Goal: Task Accomplishment & Management: Manage account settings

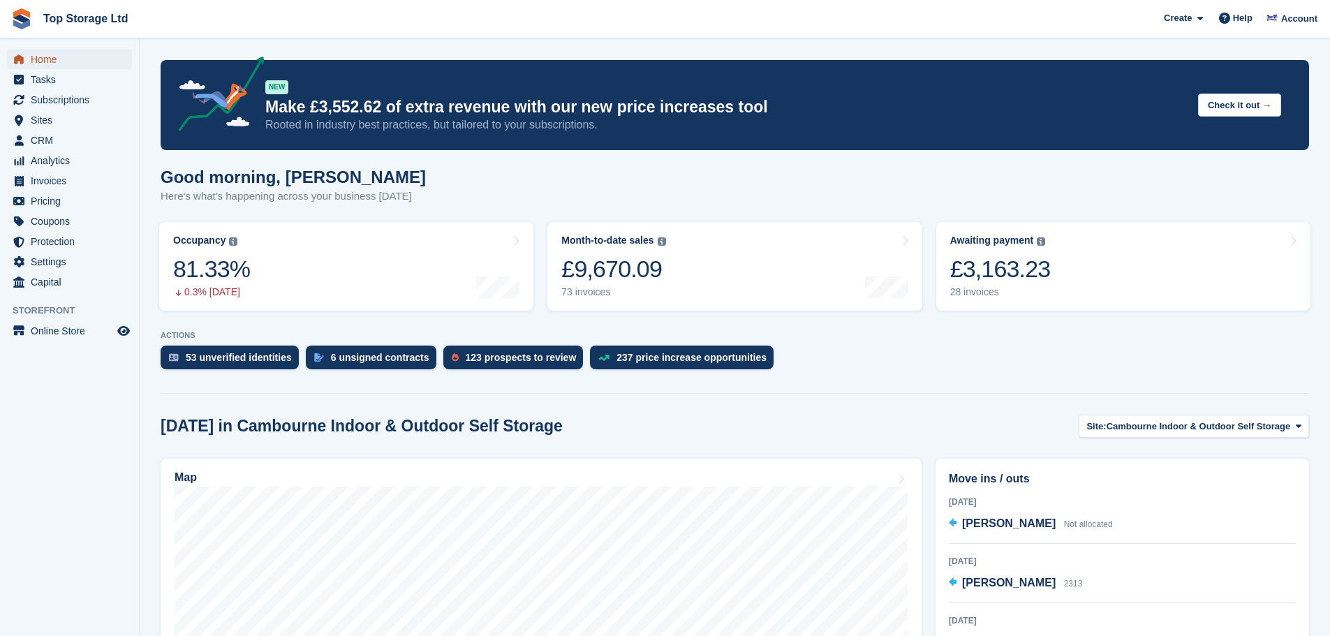
click at [48, 57] on span "Home" at bounding box center [73, 60] width 84 height 20
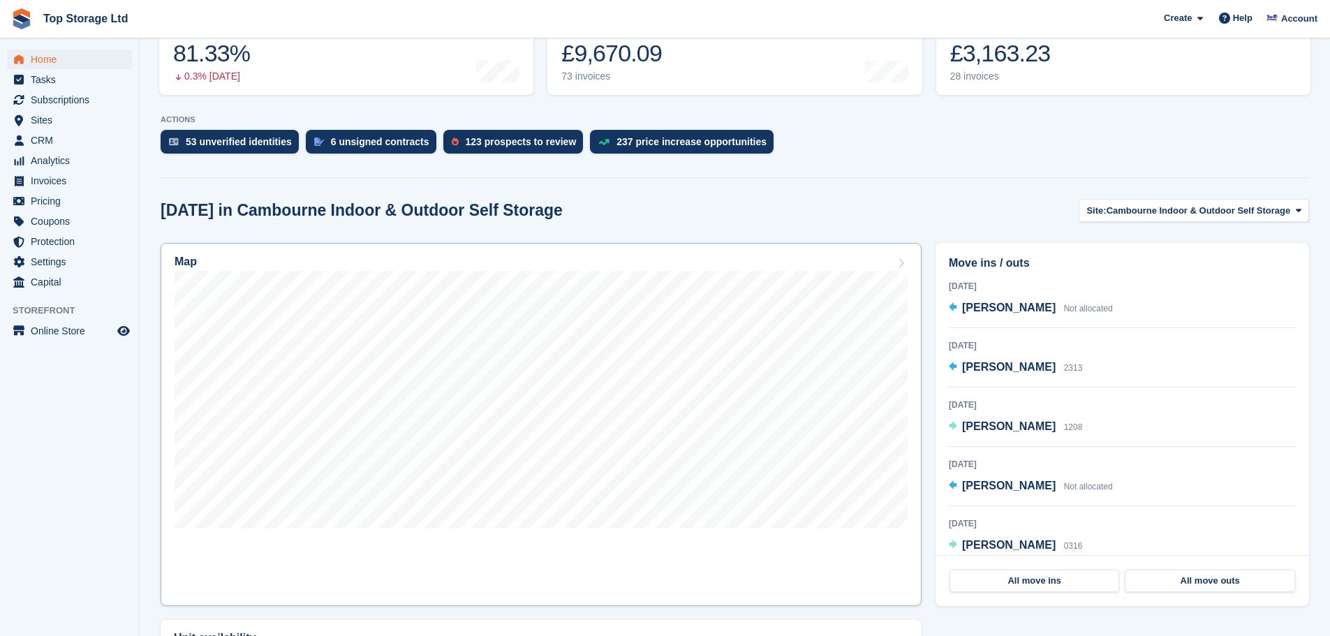
scroll to position [279, 0]
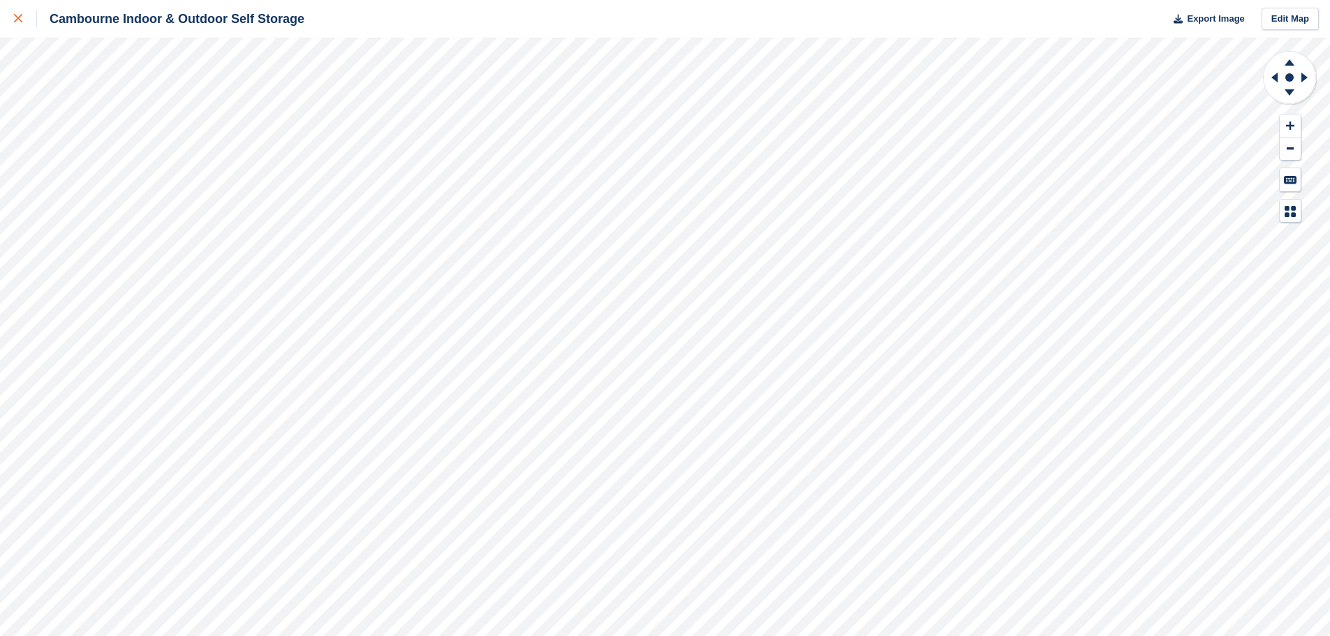
click at [14, 17] on icon at bounding box center [18, 18] width 8 height 8
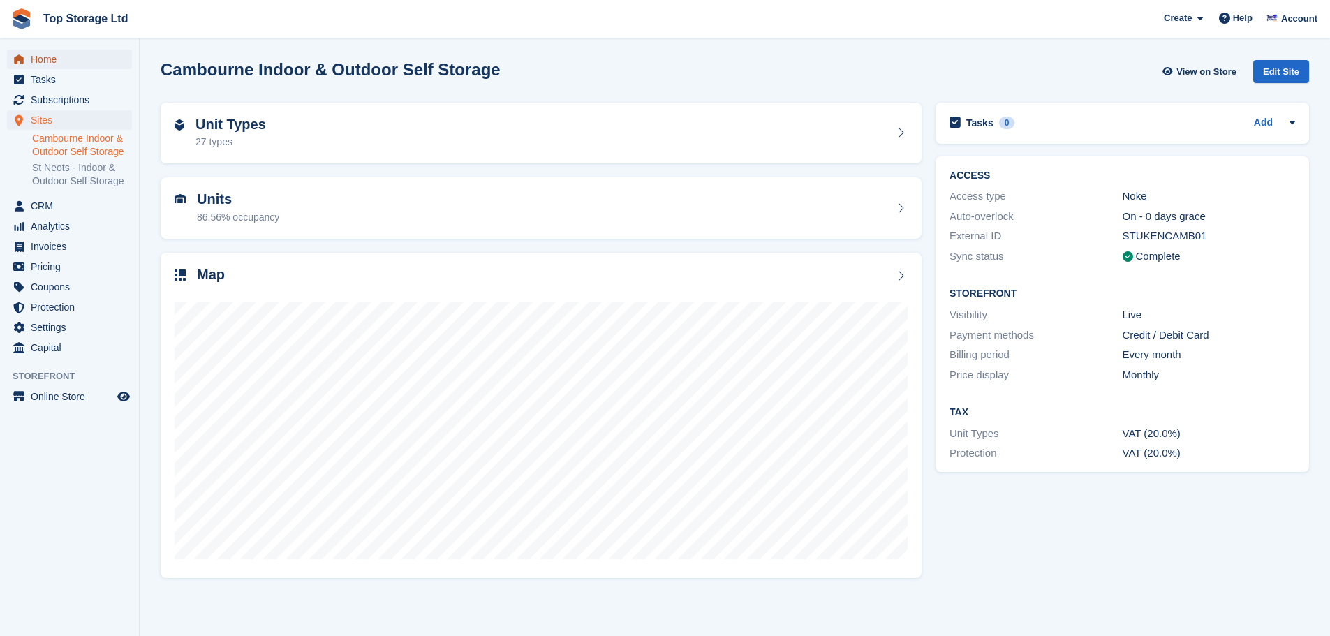
click at [47, 63] on span "Home" at bounding box center [73, 60] width 84 height 20
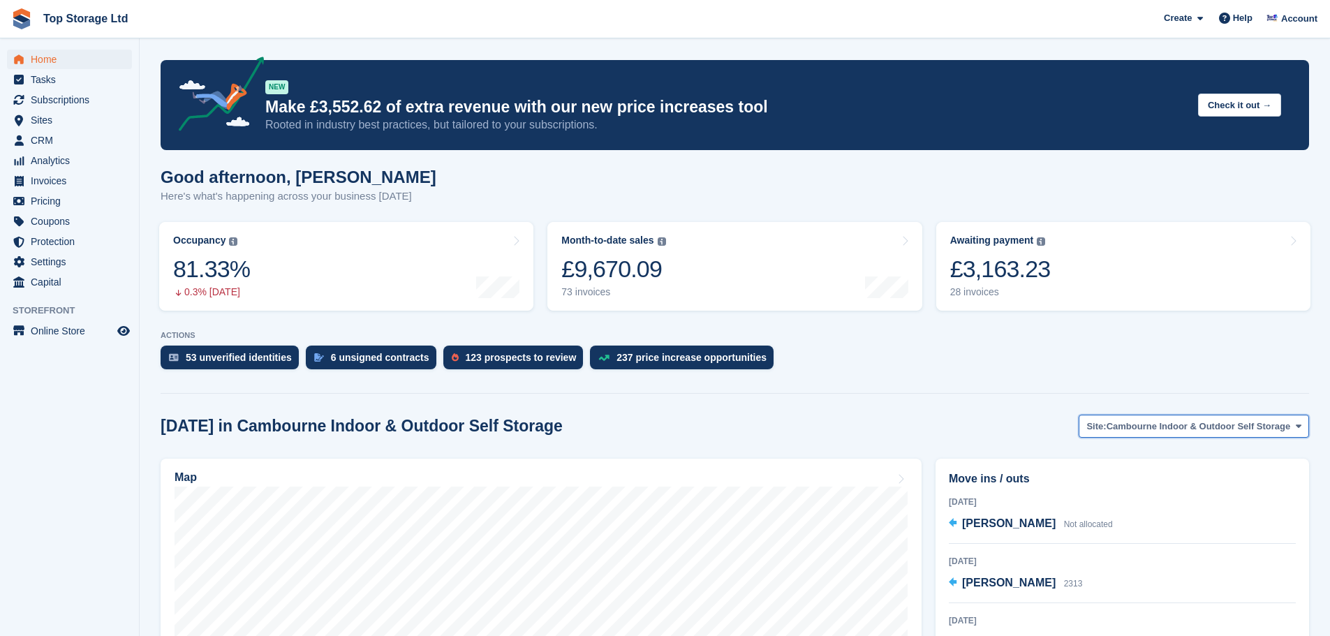
click at [1223, 423] on span "Cambourne Indoor & Outdoor Self Storage" at bounding box center [1199, 427] width 184 height 14
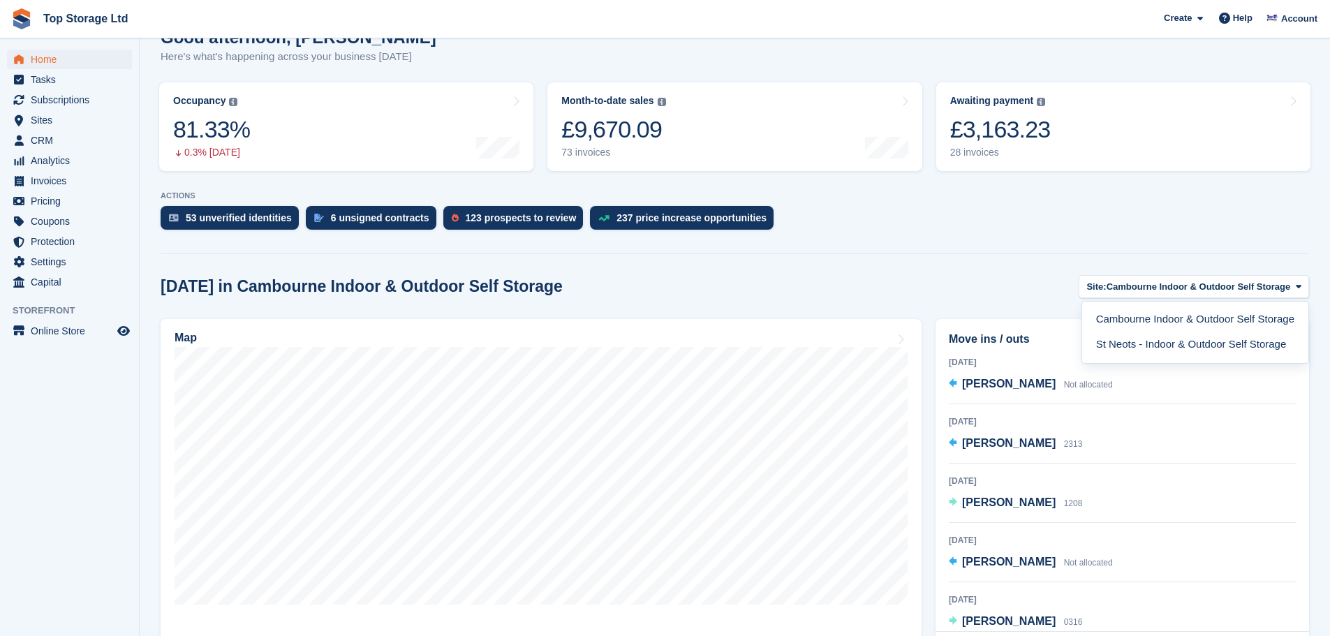
click at [1191, 428] on div "[DATE]" at bounding box center [1122, 421] width 347 height 13
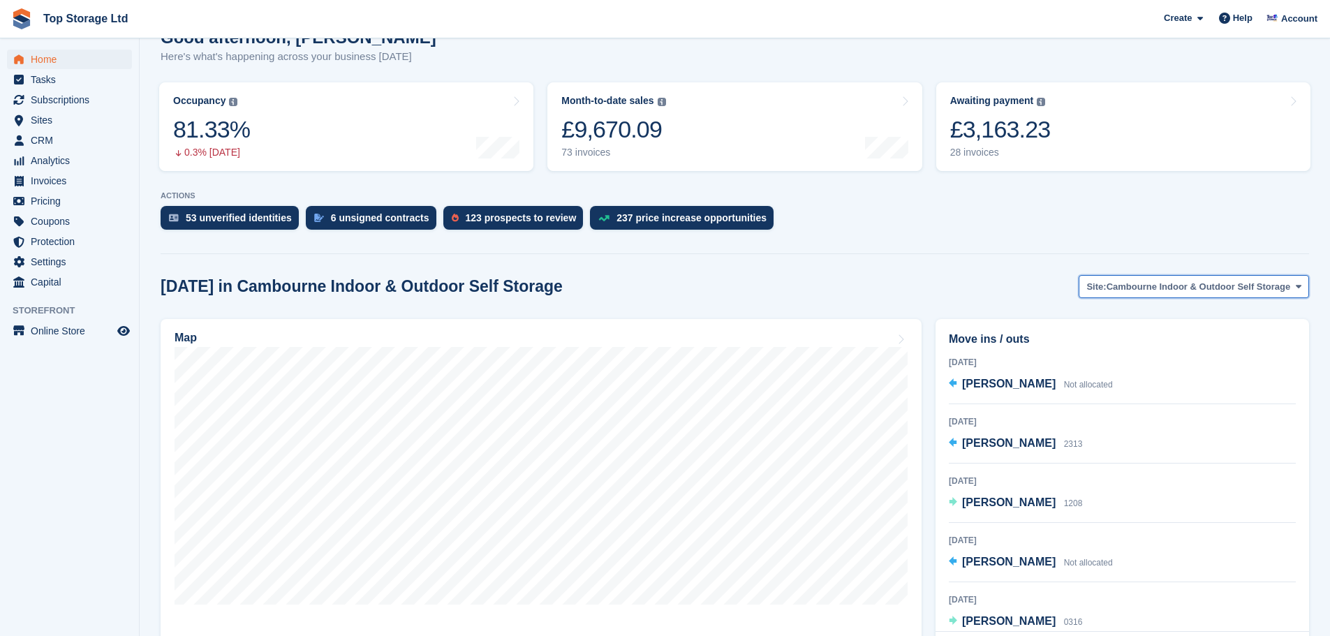
click at [1166, 295] on button "Site: Cambourne Indoor & Outdoor Self Storage" at bounding box center [1194, 286] width 230 height 23
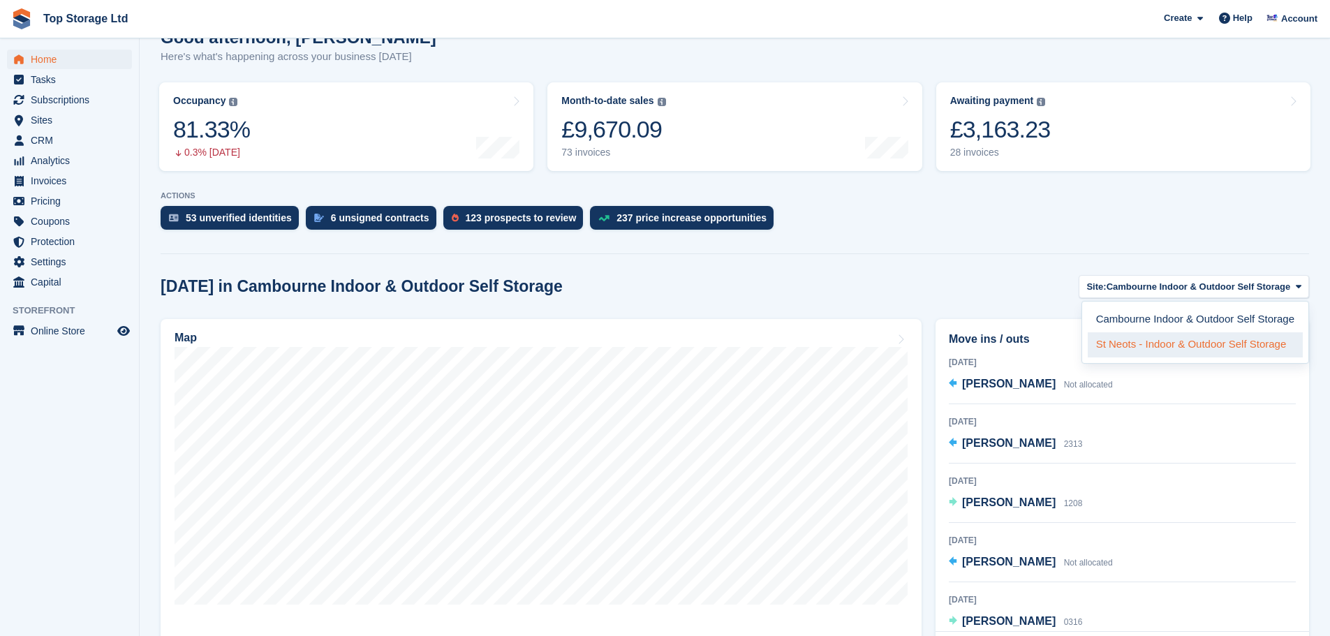
click at [1151, 346] on link "St Neots - Indoor & Outdoor Self Storage" at bounding box center [1195, 344] width 215 height 25
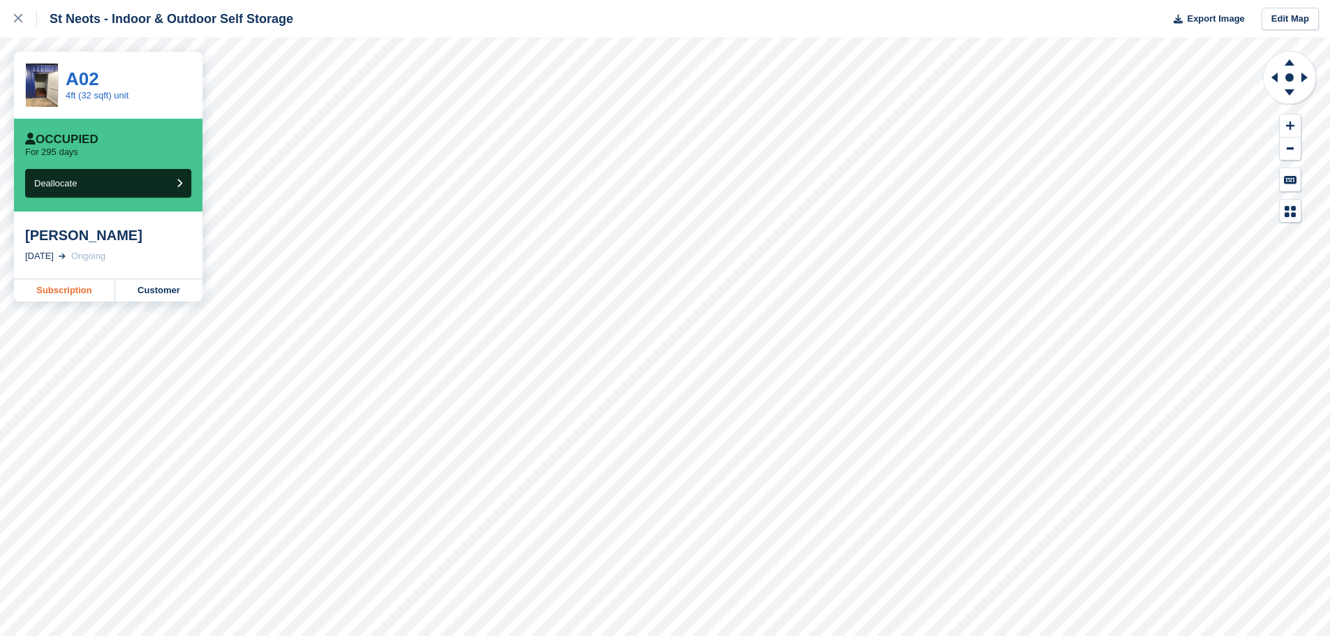
click at [82, 287] on link "Subscription" at bounding box center [64, 290] width 101 height 22
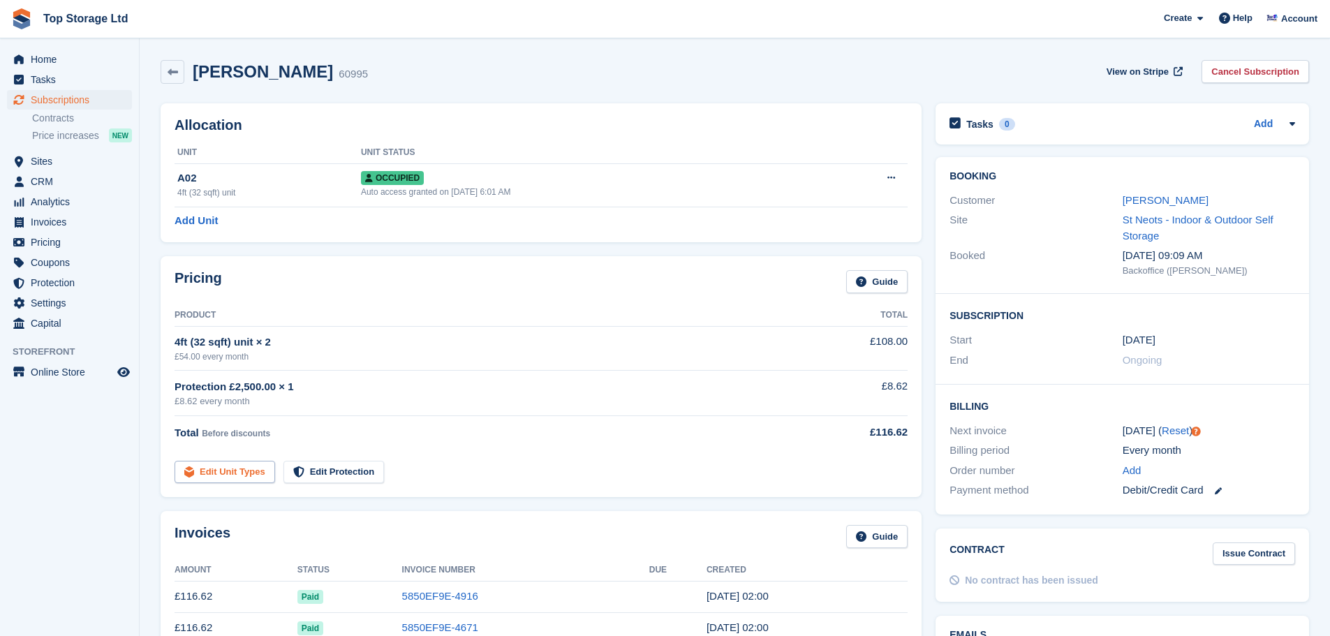
click at [231, 476] on link "Edit Unit Types" at bounding box center [225, 472] width 101 height 23
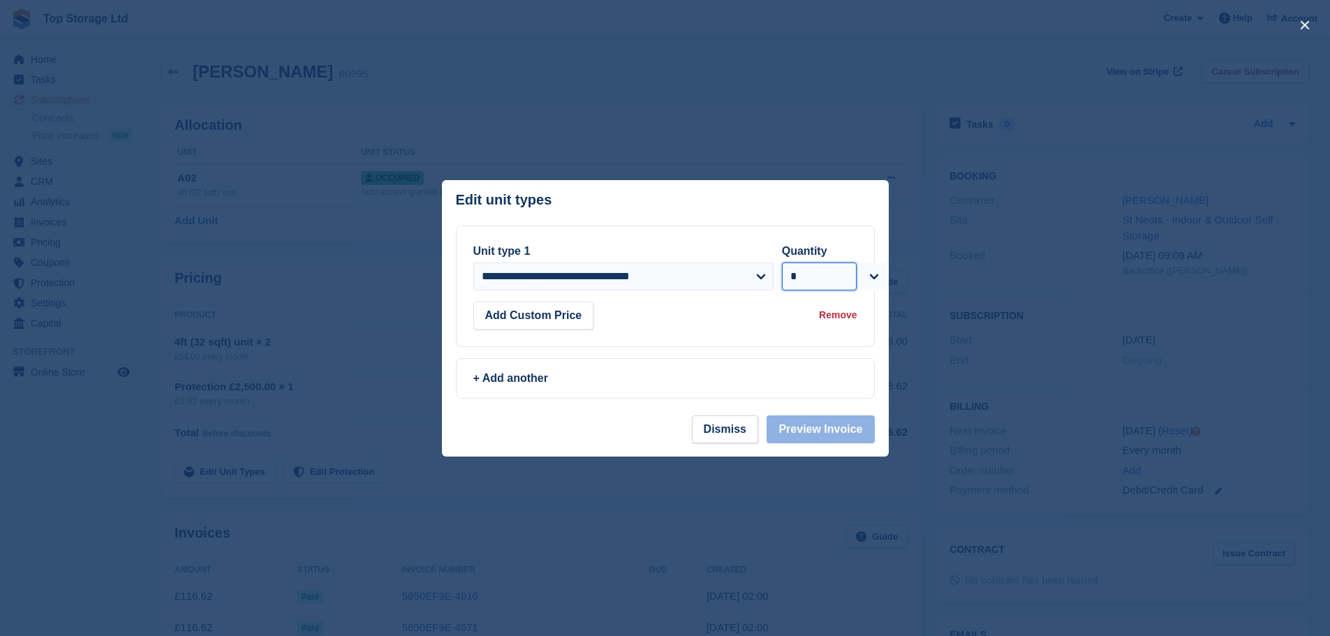
click at [826, 274] on select "* * * * * * * * * ** ** ** ** ** ** ** ** ** ** ** ** ** ** ** ** ** ** ** ** *…" at bounding box center [819, 277] width 75 height 28
select select "*"
click at [782, 263] on select "* * * * * * * * * ** ** ** ** ** ** ** ** ** ** ** ** ** ** ** ** ** ** ** ** *…" at bounding box center [819, 277] width 75 height 28
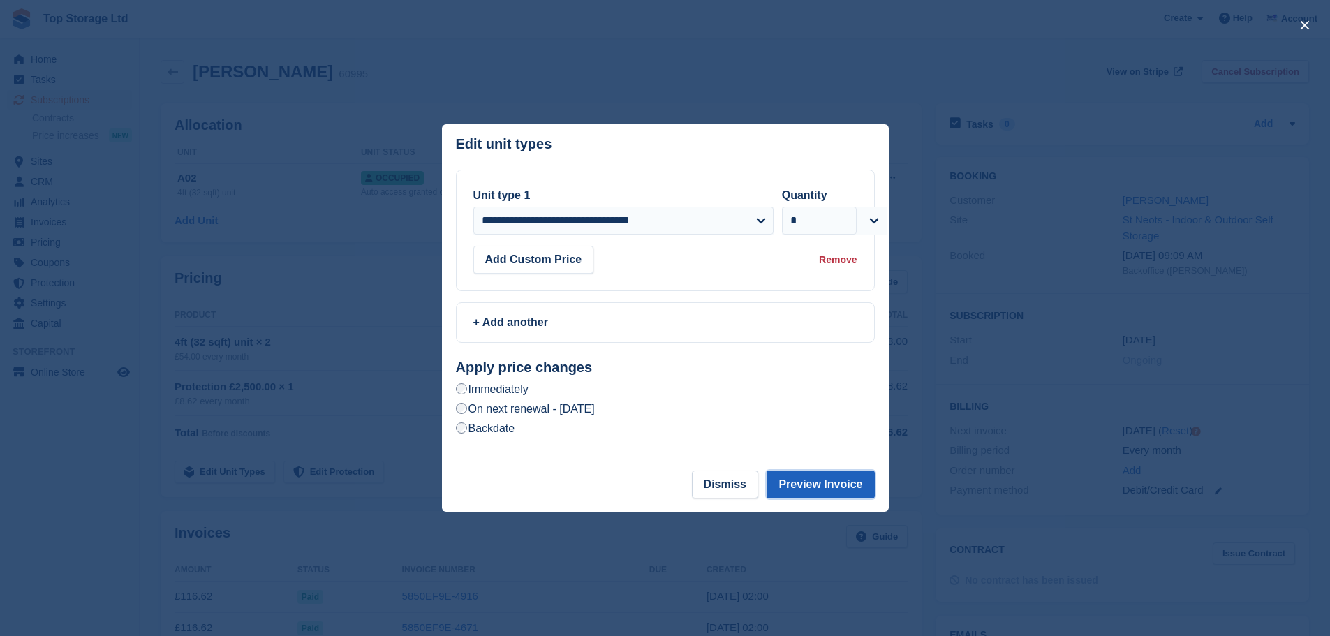
click at [817, 492] on button "Preview Invoice" at bounding box center [821, 485] width 108 height 28
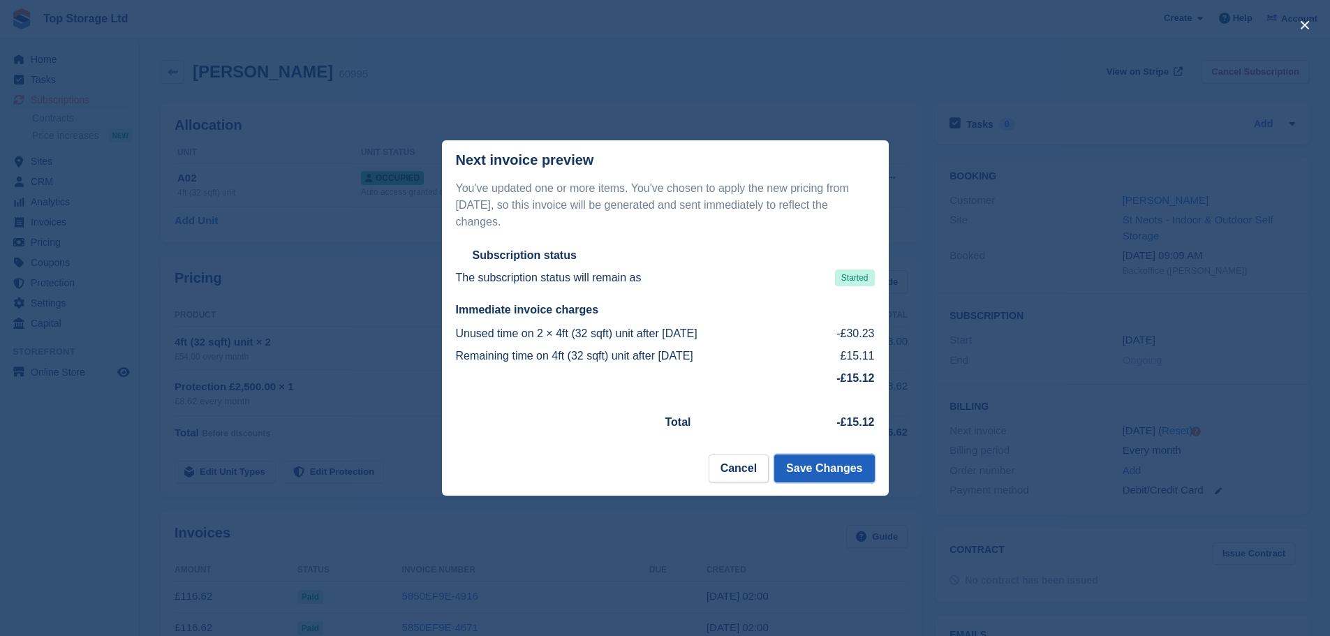
click at [852, 455] on button "Save Changes" at bounding box center [824, 469] width 100 height 28
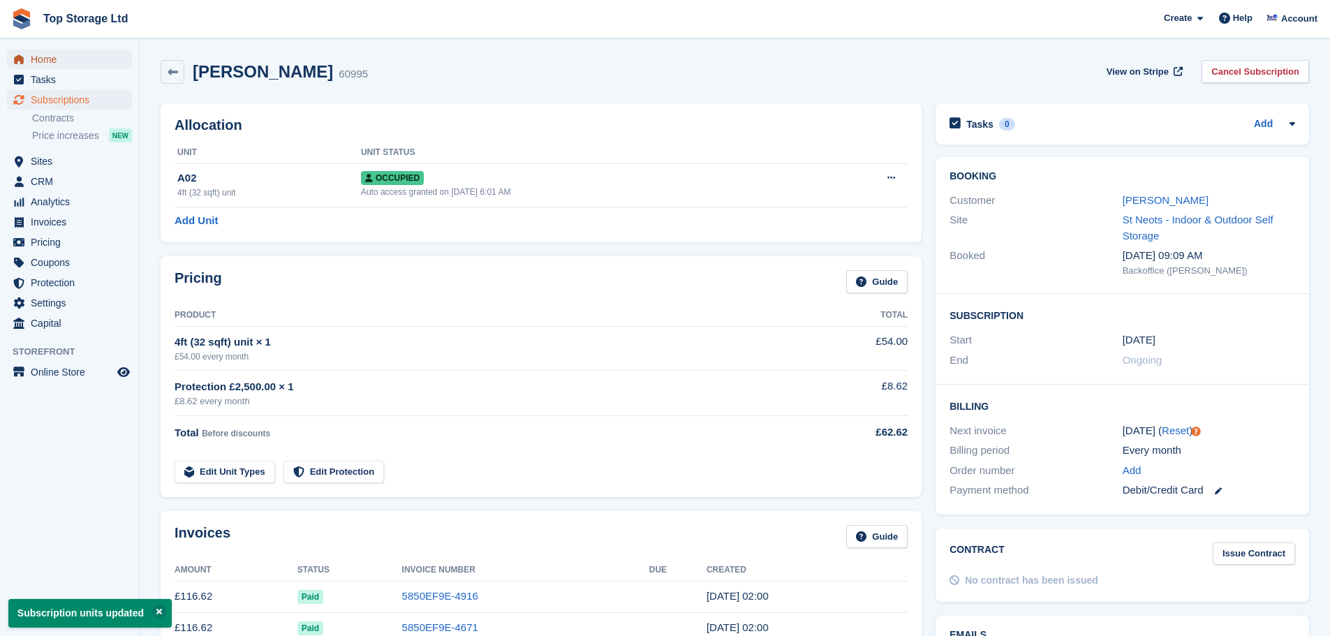
click at [45, 59] on span "Home" at bounding box center [73, 60] width 84 height 20
